Goal: Task Accomplishment & Management: Manage account settings

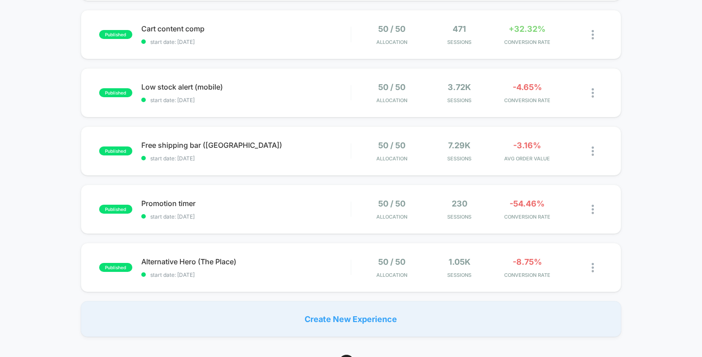
scroll to position [229, 0]
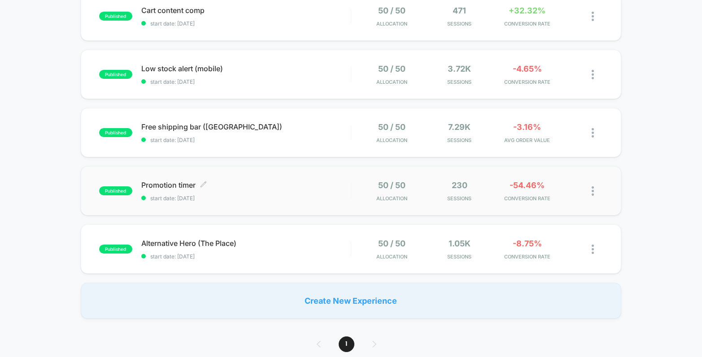
click at [287, 191] on div "Promotion timer Click to edit experience details Click to edit experience detai…" at bounding box center [245, 191] width 209 height 21
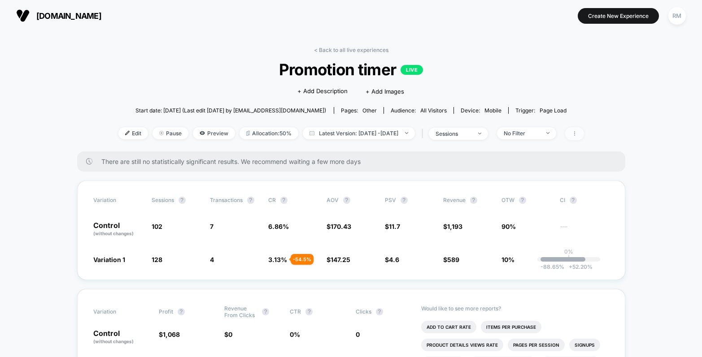
click at [577, 135] on icon at bounding box center [574, 133] width 5 height 5
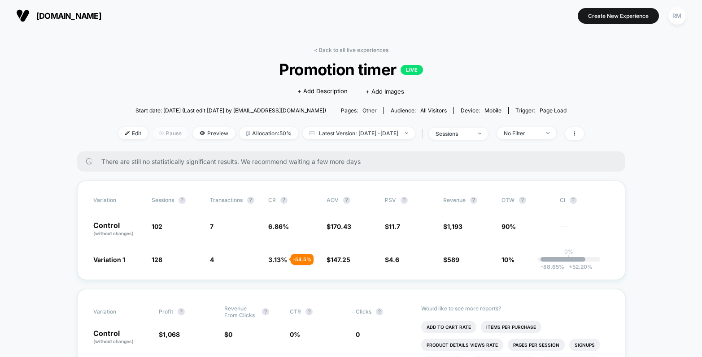
click at [161, 133] on span "Pause" at bounding box center [170, 133] width 36 height 12
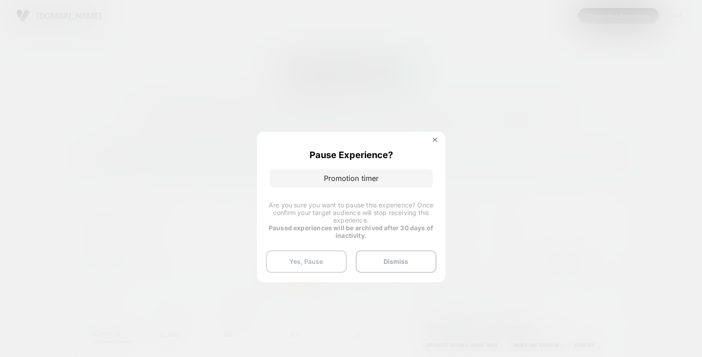
click at [325, 260] on button "Yes, Pause" at bounding box center [306, 262] width 81 height 22
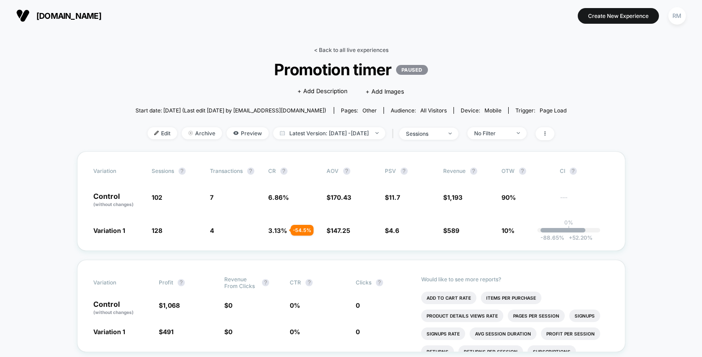
click at [353, 48] on link "< Back to all live experiences" at bounding box center [351, 50] width 74 height 7
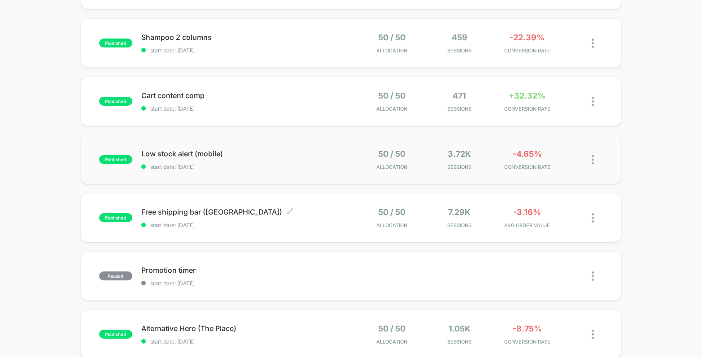
scroll to position [220, 0]
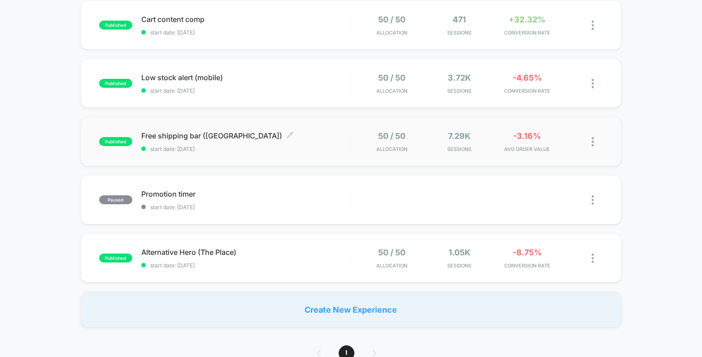
click at [300, 136] on span "Free shipping bar ([GEOGRAPHIC_DATA]) Click to edit experience details" at bounding box center [245, 135] width 209 height 9
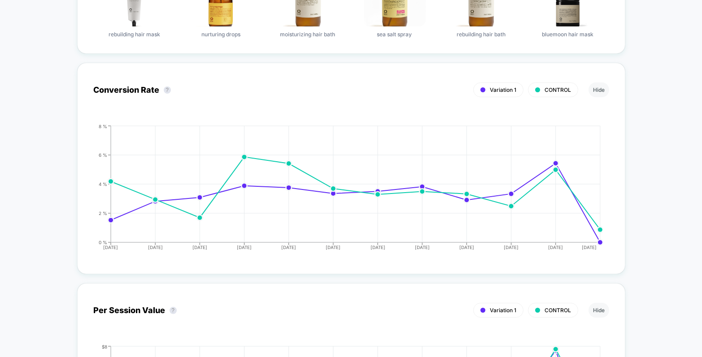
scroll to position [794, 0]
